Goal: Task Accomplishment & Management: Manage account settings

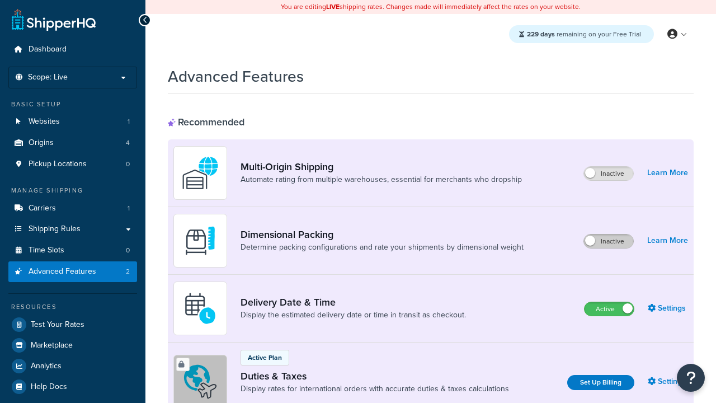
click at [609, 241] on label "Inactive" at bounding box center [608, 240] width 49 height 13
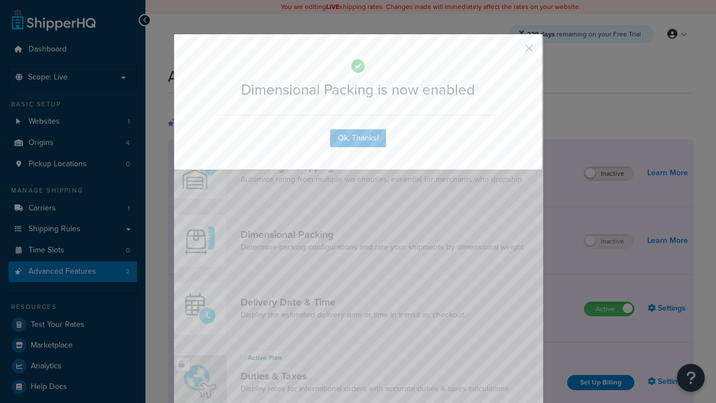
click at [512, 51] on button "button" at bounding box center [512, 52] width 3 height 3
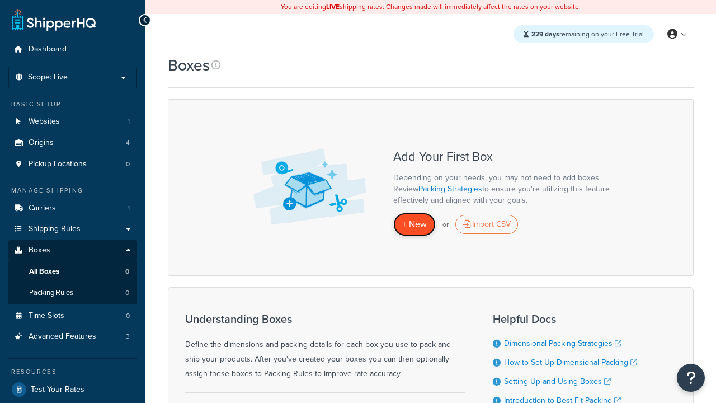
click at [415, 224] on span "+ New" at bounding box center [414, 224] width 25 height 13
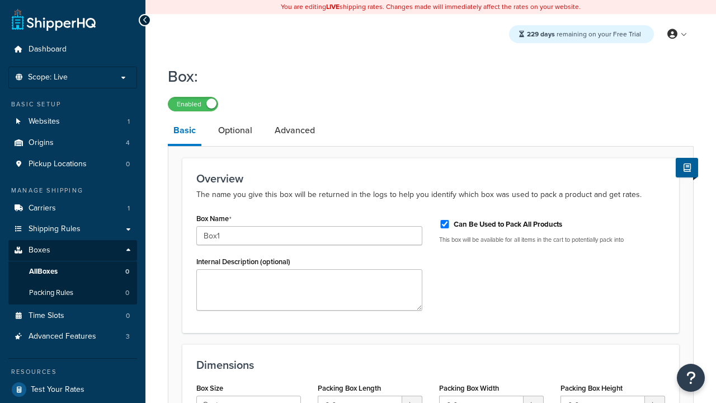
select select "usps_small"
type input "8.5"
type input "5"
type input "1.5"
type input "Box1"
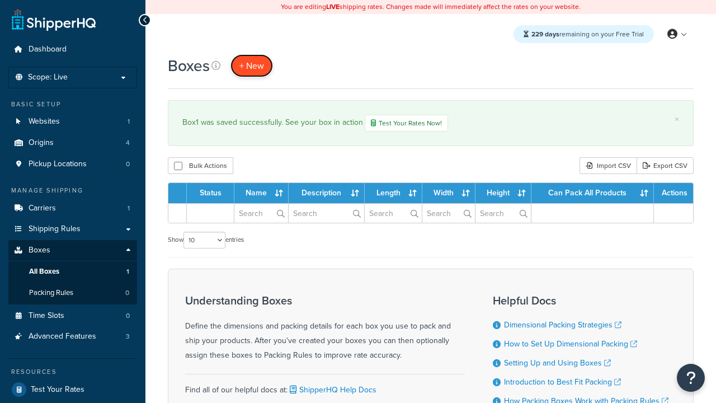
click at [252, 65] on span "+ New" at bounding box center [251, 65] width 25 height 13
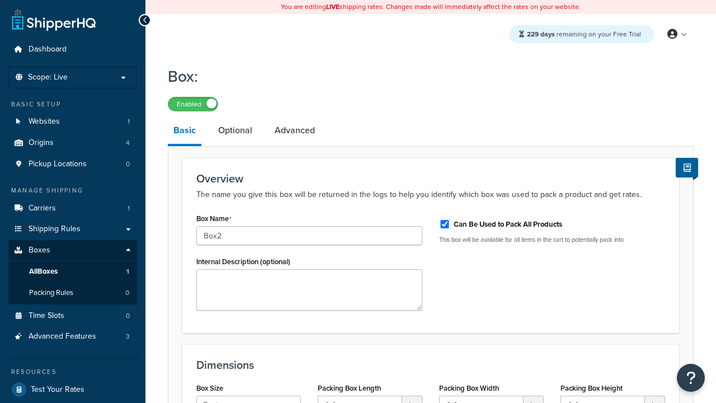
select select "usps_small"
type input "8.5"
type input "5"
type input "1.5"
type input "Box2"
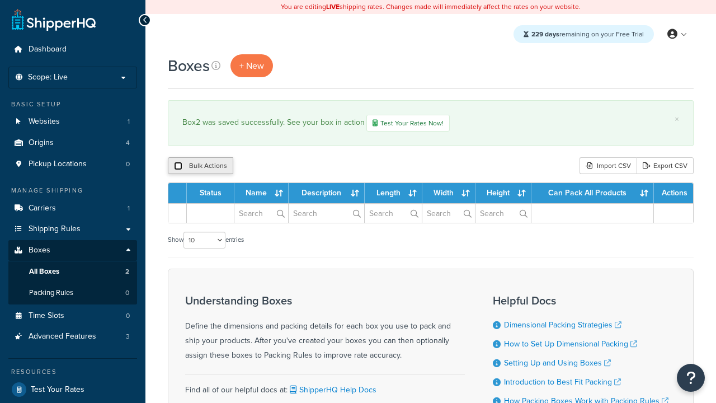
click at [178, 167] on input "checkbox" at bounding box center [178, 166] width 8 height 8
checkbox input "true"
click at [0, 0] on button "Duplicate" at bounding box center [0, 0] width 0 height 0
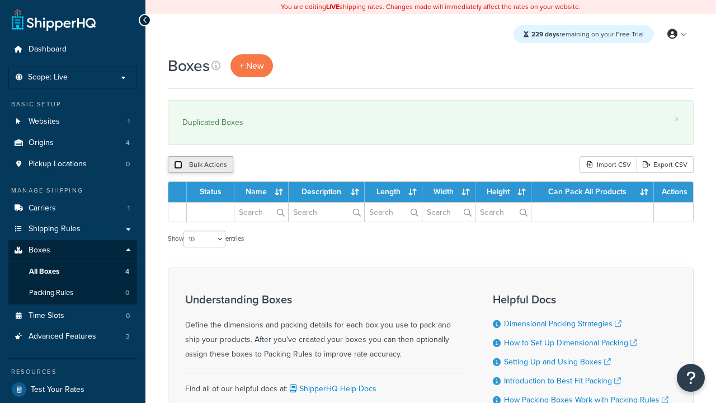
click at [178, 165] on input "checkbox" at bounding box center [178, 165] width 8 height 8
checkbox input "true"
click at [0, 0] on button "Delete" at bounding box center [0, 0] width 0 height 0
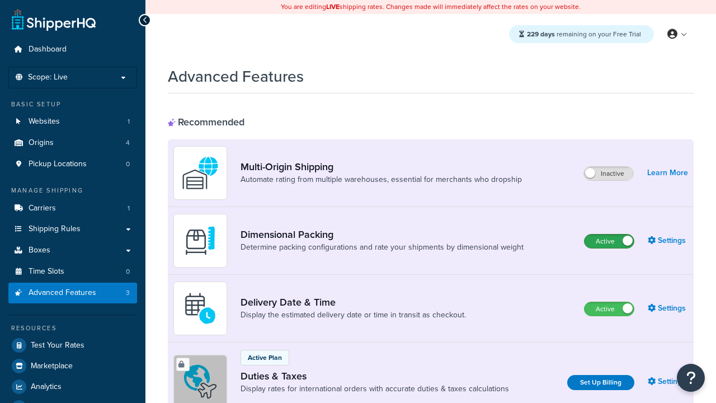
click at [609, 241] on label "Active" at bounding box center [609, 240] width 49 height 13
